Goal: Task Accomplishment & Management: Use online tool/utility

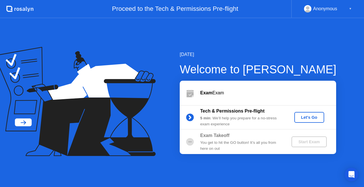
click at [306, 120] on div "Let's Go" at bounding box center [308, 117] width 25 height 5
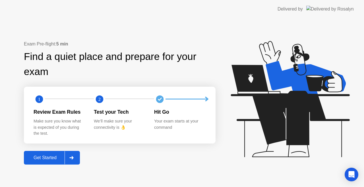
click at [38, 160] on div "Get Started" at bounding box center [45, 157] width 39 height 5
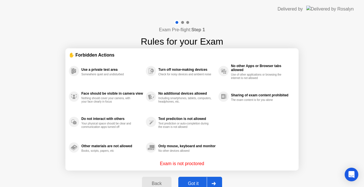
click at [183, 183] on div "Got it" at bounding box center [193, 183] width 27 height 5
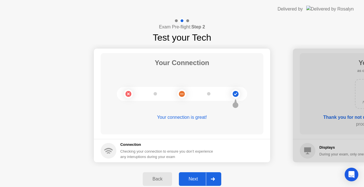
click at [189, 180] on div "Next" at bounding box center [193, 179] width 25 height 5
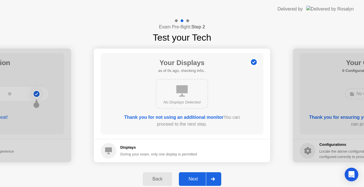
click at [189, 180] on div "Next" at bounding box center [193, 179] width 25 height 5
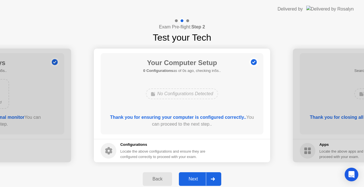
click at [189, 180] on div "Next" at bounding box center [193, 179] width 25 height 5
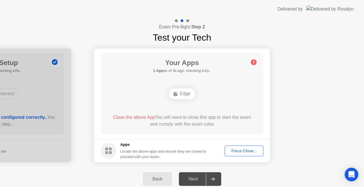
click at [239, 155] on button "Force Close..." at bounding box center [244, 151] width 39 height 11
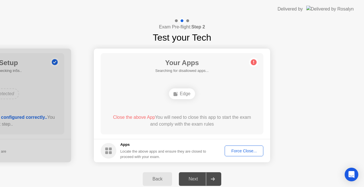
click at [196, 181] on div "Next" at bounding box center [193, 179] width 25 height 5
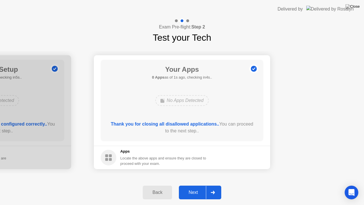
click at [193, 187] on div "Next" at bounding box center [193, 192] width 25 height 5
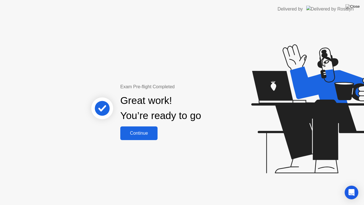
click at [150, 135] on div "Continue" at bounding box center [139, 132] width 34 height 5
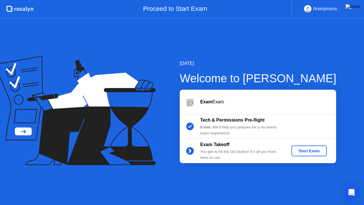
click at [303, 148] on div "Start Exam" at bounding box center [309, 150] width 30 height 5
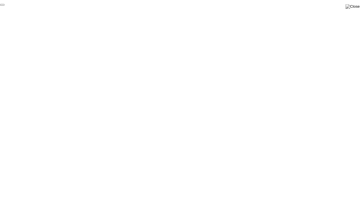
click div "End Proctoring Session"
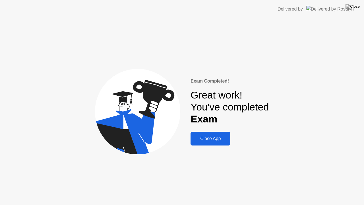
click at [221, 141] on div "Close App" at bounding box center [210, 138] width 36 height 5
